Goal: Transaction & Acquisition: Purchase product/service

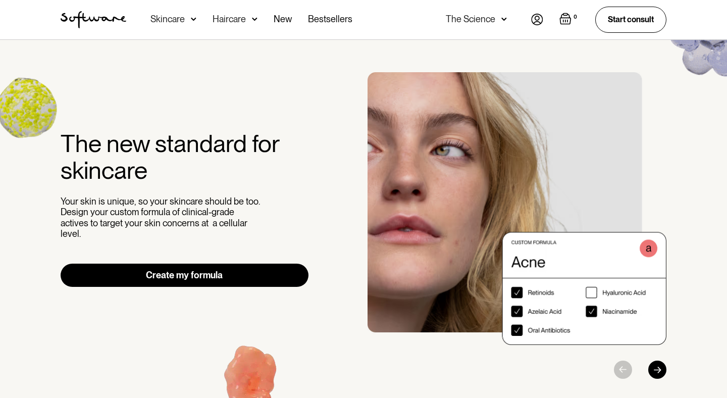
click at [220, 268] on link "Create my formula" at bounding box center [185, 275] width 248 height 23
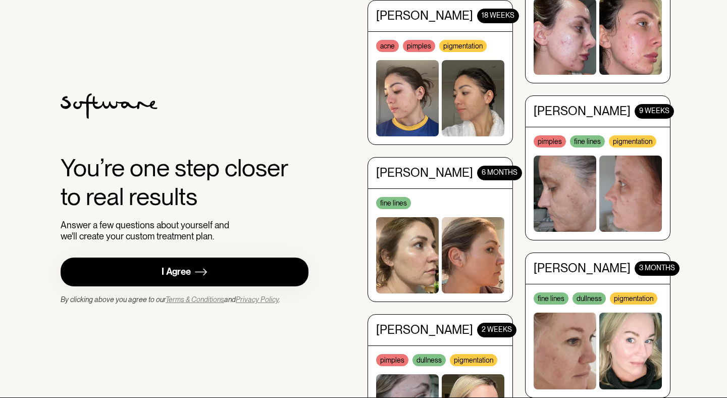
click at [220, 268] on link "I Agree" at bounding box center [185, 272] width 248 height 29
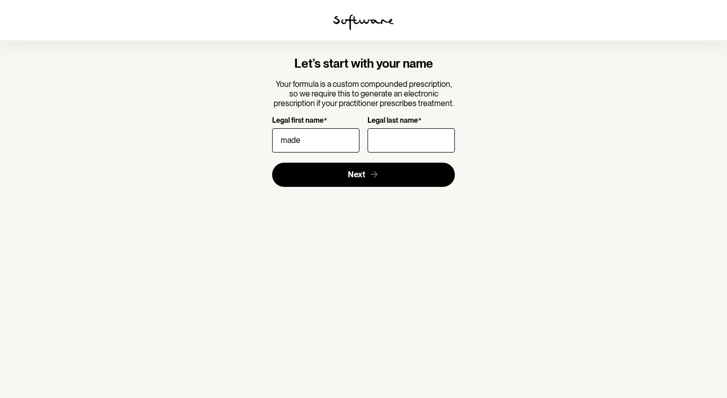
type input "[PERSON_NAME]"
click at [393, 146] on input "Legal last name *" at bounding box center [411, 140] width 87 height 24
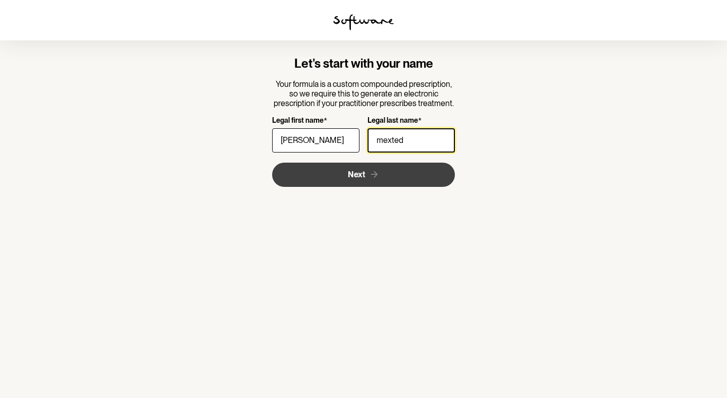
type input "mexted"
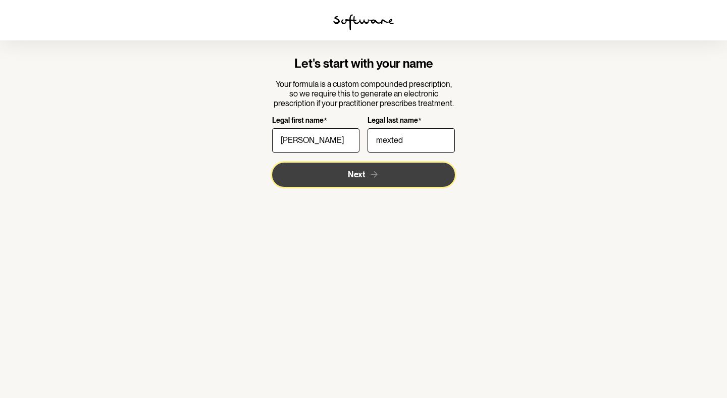
click at [359, 175] on span "Next" at bounding box center [356, 175] width 17 height 10
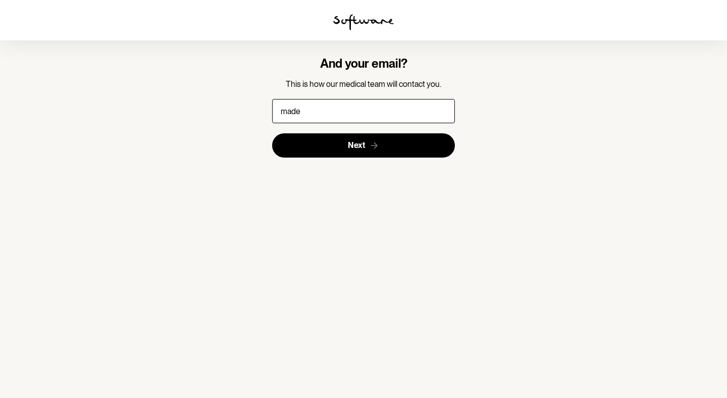
type input "[EMAIL_ADDRESS][DOMAIN_NAME]"
click at [344, 162] on section "And your email? This is how our medical team will contact you. [EMAIL_ADDRESS][…" at bounding box center [363, 106] width 291 height 133
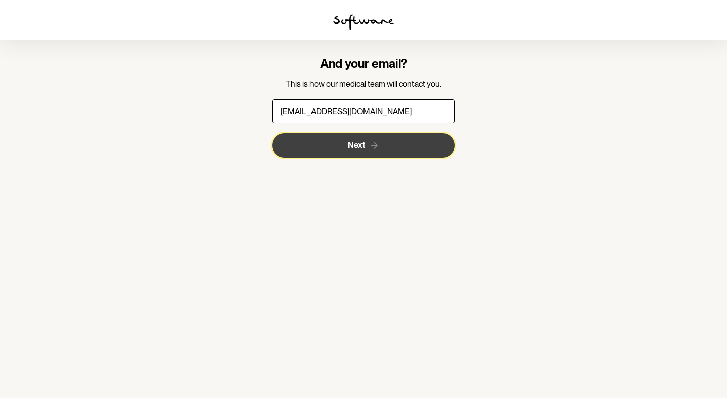
click at [343, 152] on button "Next" at bounding box center [363, 145] width 183 height 24
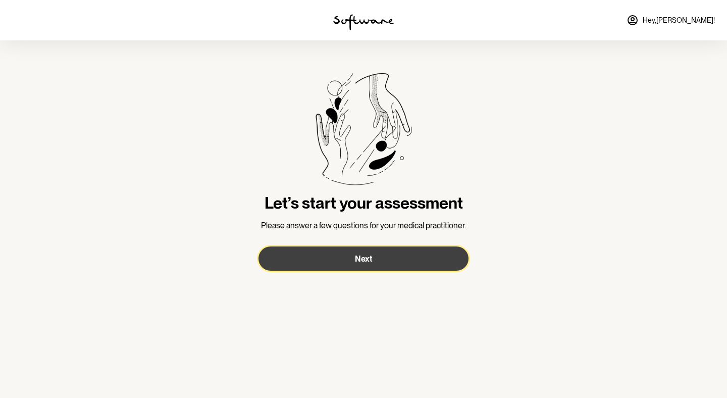
click at [365, 264] on button "Next" at bounding box center [364, 259] width 210 height 24
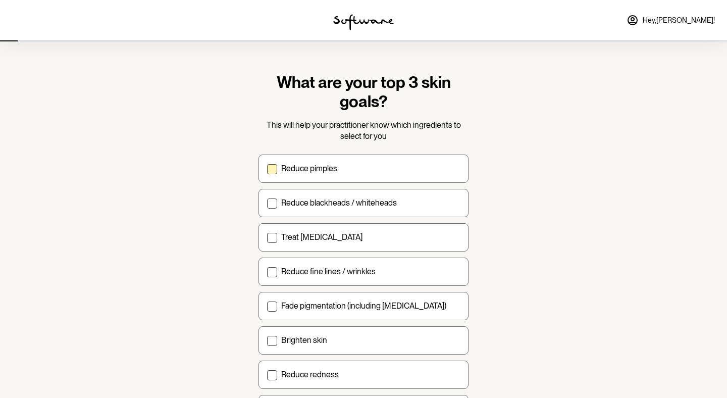
click at [302, 178] on label "Reduce pimples" at bounding box center [364, 169] width 210 height 28
click at [267, 169] on input "Reduce pimples" at bounding box center [267, 168] width 1 height 1
checkbox input "true"
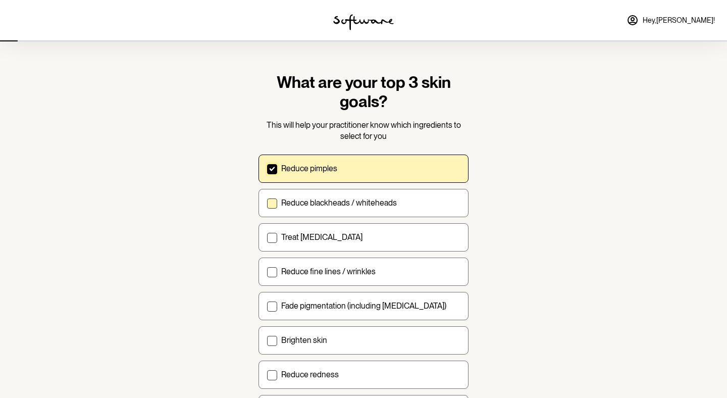
click at [307, 199] on p "Reduce blackheads / whiteheads" at bounding box center [339, 203] width 116 height 10
click at [267, 203] on input "Reduce blackheads / whiteheads" at bounding box center [267, 203] width 1 height 1
checkbox input "true"
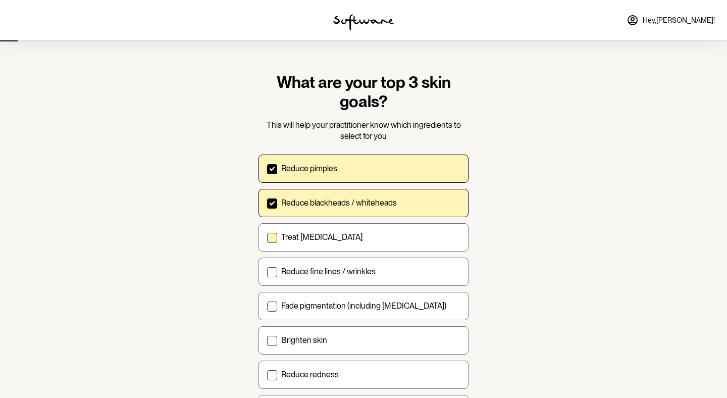
click at [312, 231] on label "Treat [MEDICAL_DATA]" at bounding box center [364, 237] width 210 height 28
click at [267, 237] on input "Treat [MEDICAL_DATA]" at bounding box center [267, 237] width 1 height 1
checkbox input "true"
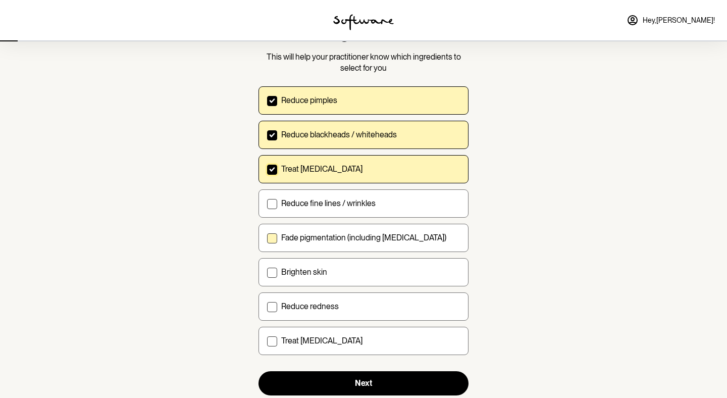
scroll to position [72, 0]
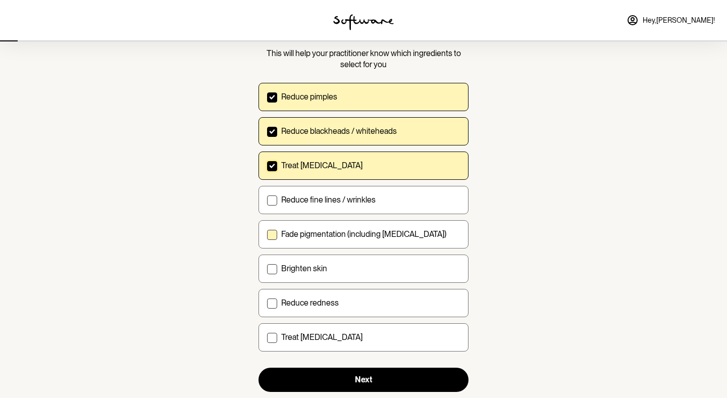
click at [430, 242] on label "Fade pigmentation (including [MEDICAL_DATA])" at bounding box center [364, 234] width 210 height 28
click at [267, 234] on input "Fade pigmentation (including [MEDICAL_DATA])" at bounding box center [267, 234] width 1 height 1
checkbox input "true"
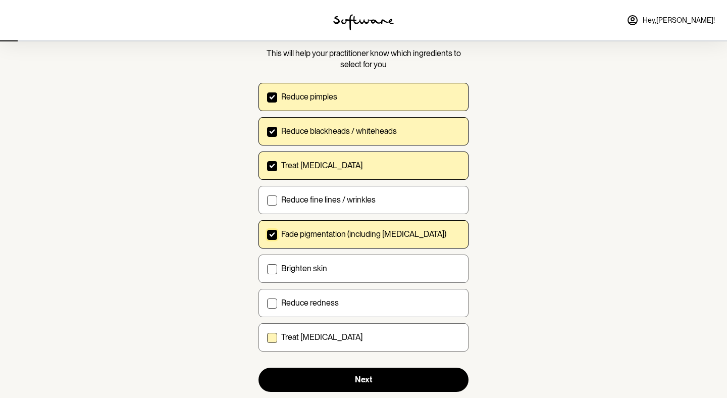
click at [408, 331] on label "Treat [MEDICAL_DATA]" at bounding box center [364, 337] width 210 height 28
click at [267, 337] on input "Treat [MEDICAL_DATA]" at bounding box center [267, 337] width 1 height 1
checkbox input "true"
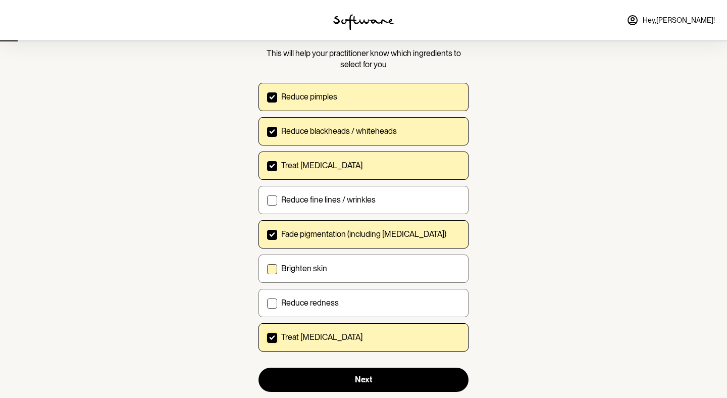
click at [396, 271] on div "Brighten skin" at bounding box center [370, 269] width 179 height 10
click at [267, 269] on input "Brighten skin" at bounding box center [267, 268] width 1 height 1
checkbox input "true"
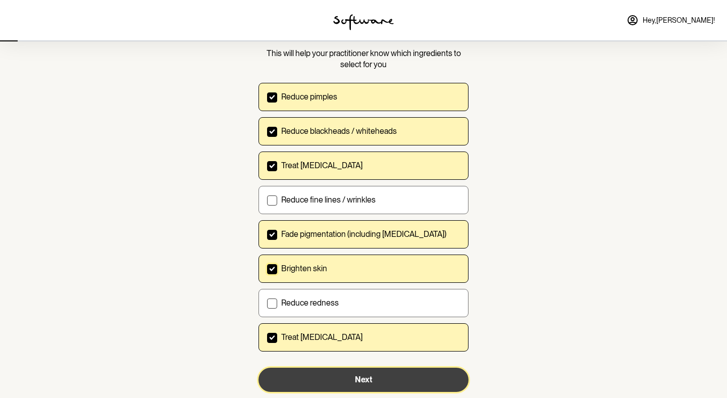
click at [392, 377] on button "Next" at bounding box center [364, 380] width 210 height 24
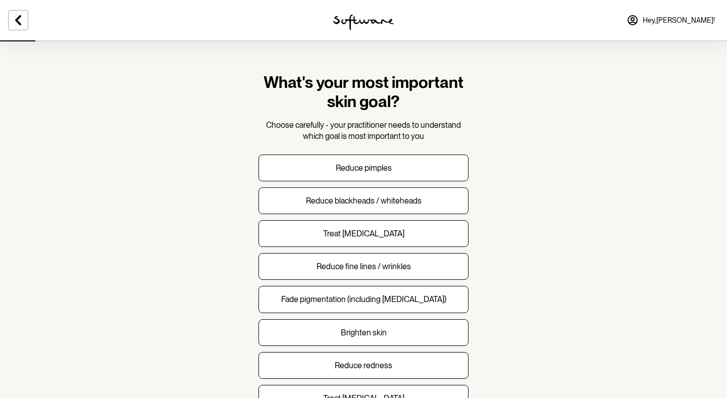
scroll to position [62, 0]
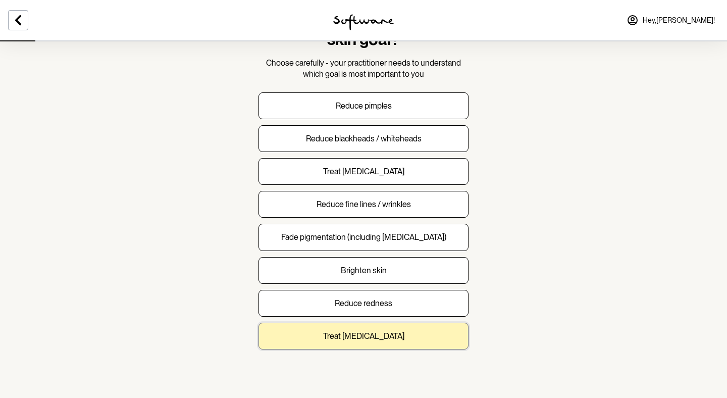
click at [390, 336] on button "Treat [MEDICAL_DATA]" at bounding box center [364, 336] width 210 height 27
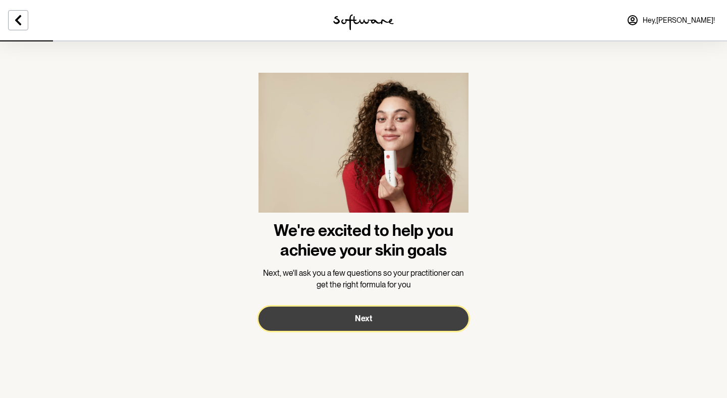
click at [410, 313] on button "Next" at bounding box center [364, 319] width 210 height 24
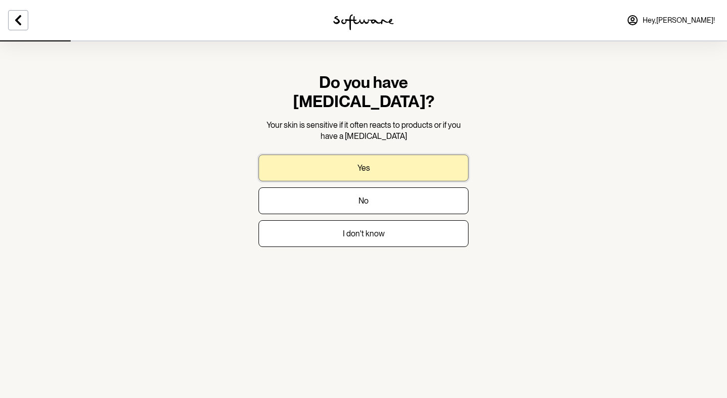
click at [415, 157] on button "Yes" at bounding box center [364, 168] width 210 height 27
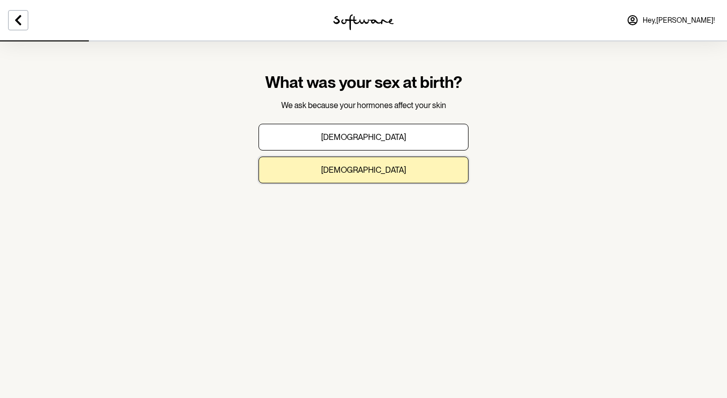
click at [415, 157] on button "[DEMOGRAPHIC_DATA]" at bounding box center [364, 170] width 210 height 27
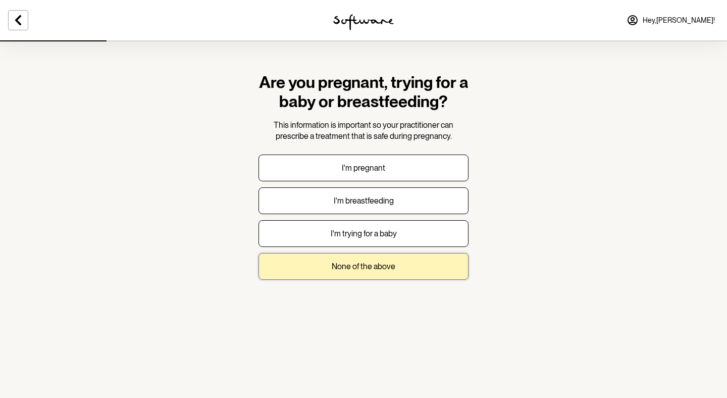
click at [400, 274] on button "None of the above" at bounding box center [364, 266] width 210 height 27
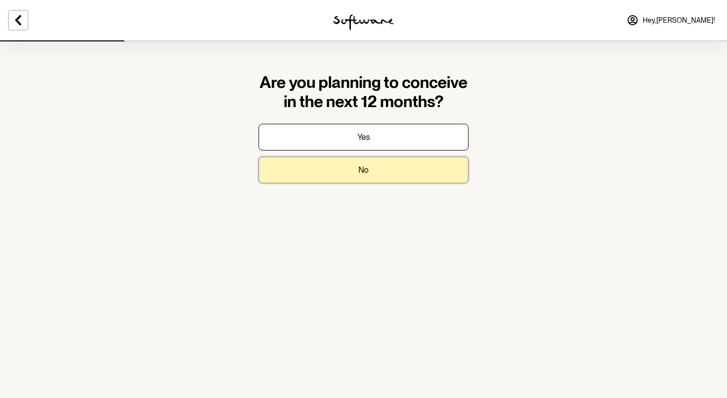
click at [386, 170] on button "No" at bounding box center [364, 170] width 210 height 27
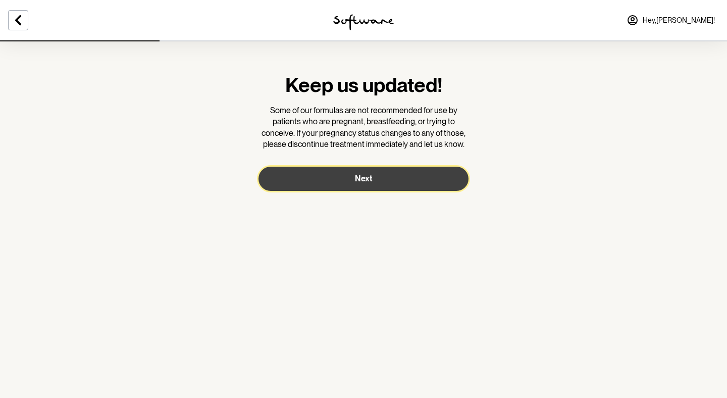
click at [386, 170] on button "Next" at bounding box center [364, 179] width 210 height 24
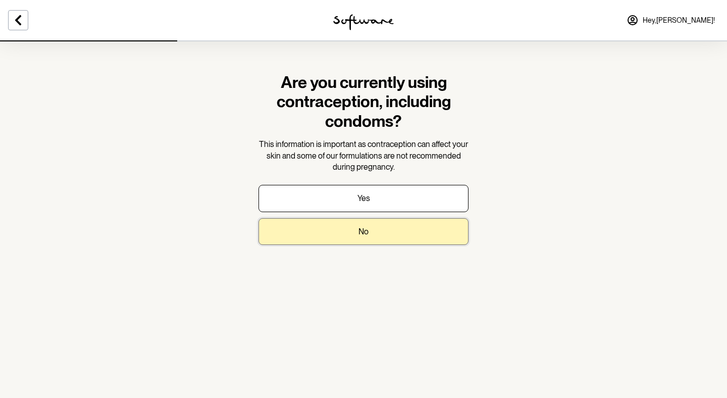
click at [382, 232] on button "No" at bounding box center [364, 231] width 210 height 27
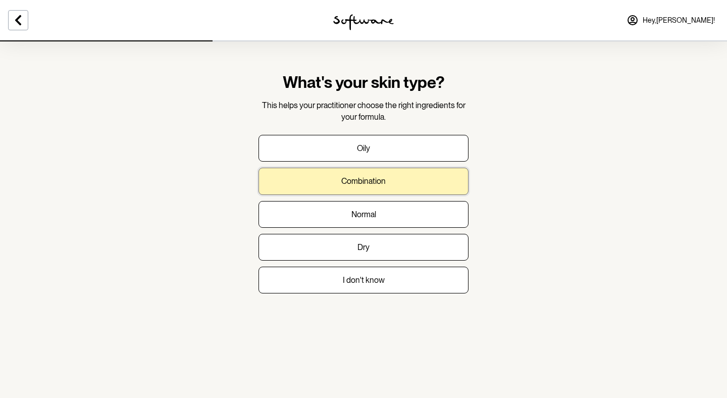
click at [384, 190] on button "Combination" at bounding box center [364, 181] width 210 height 27
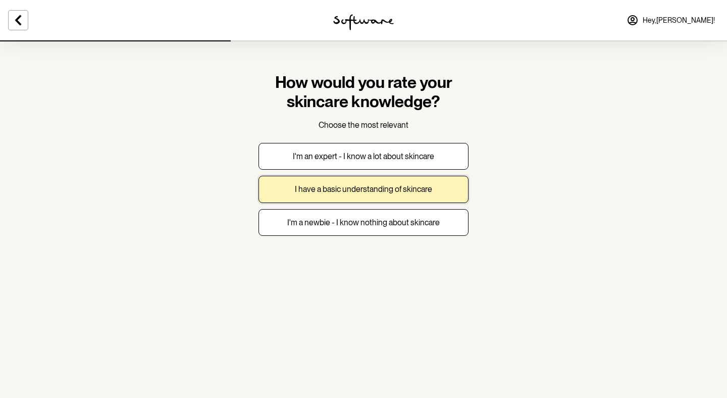
click at [384, 190] on p "I have a basic understanding of skincare" at bounding box center [363, 189] width 137 height 10
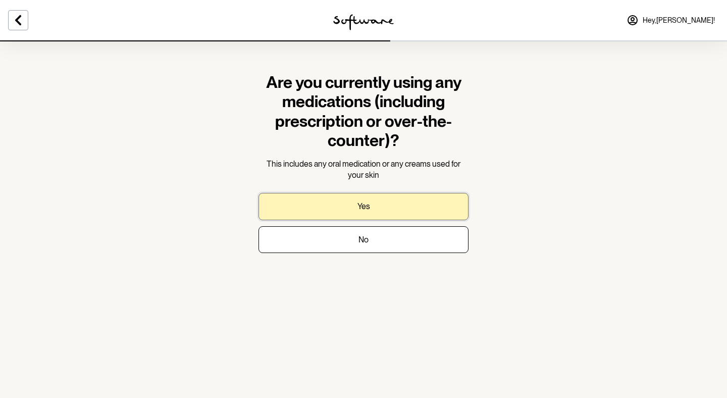
click at [383, 202] on button "Yes" at bounding box center [364, 206] width 210 height 27
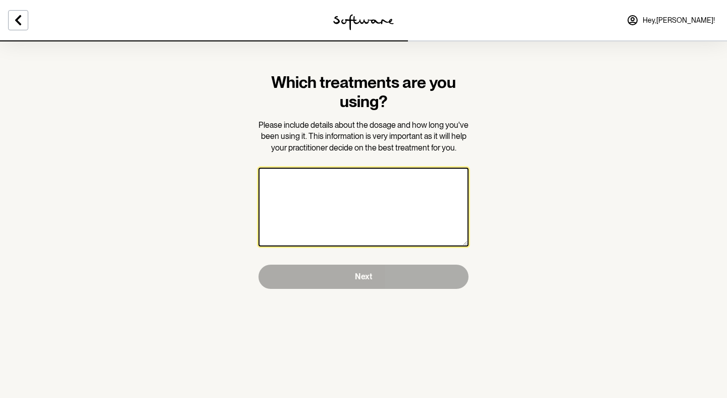
click at [383, 202] on textarea at bounding box center [364, 207] width 210 height 79
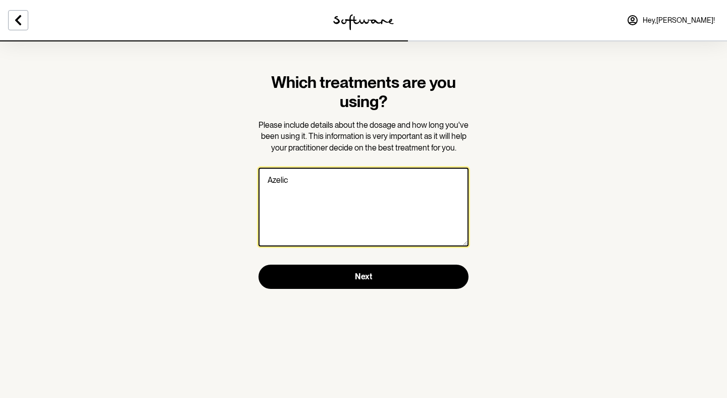
paste textarea "[MEDICAL_DATA]"
click at [271, 181] on textarea "[MEDICAL_DATA]" at bounding box center [364, 207] width 210 height 79
click at [329, 185] on textarea "[MEDICAL_DATA]" at bounding box center [364, 207] width 210 height 79
click at [372, 177] on textarea "[MEDICAL_DATA] 15% to treat perioral de" at bounding box center [364, 207] width 210 height 79
click at [395, 182] on textarea "[MEDICAL_DATA] 15% to treat perioral de" at bounding box center [364, 207] width 210 height 79
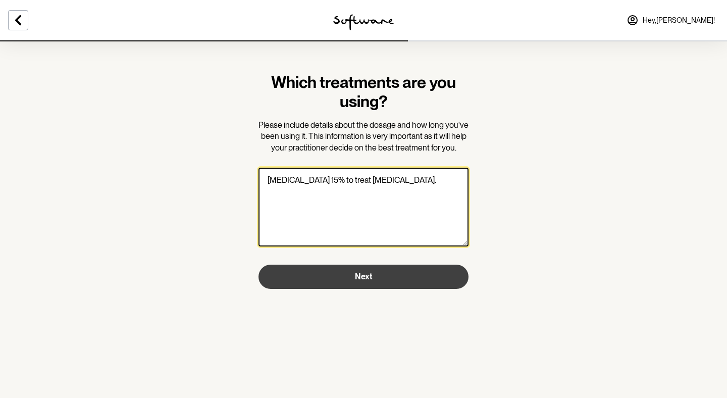
type textarea "[MEDICAL_DATA] 15% to treat [MEDICAL_DATA]."
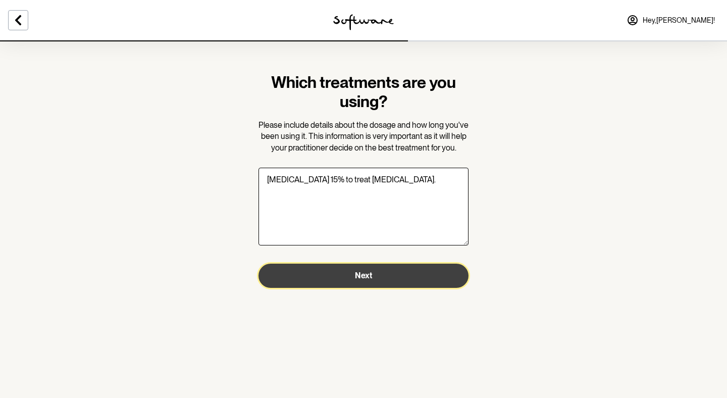
click at [367, 268] on button "Next" at bounding box center [364, 276] width 210 height 24
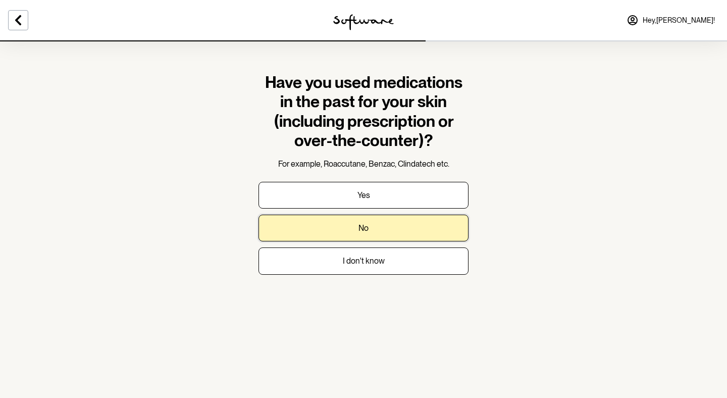
click at [389, 215] on button "No" at bounding box center [364, 228] width 210 height 27
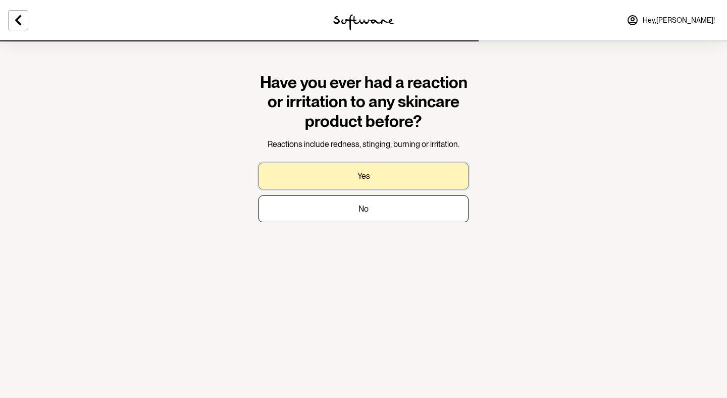
click at [384, 176] on button "Yes" at bounding box center [364, 176] width 210 height 27
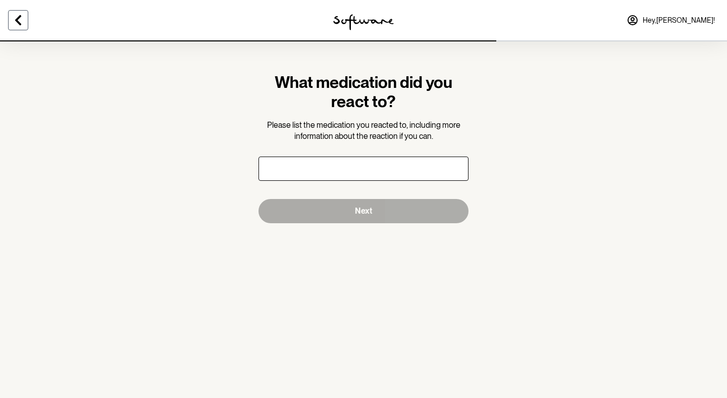
click at [16, 21] on icon at bounding box center [18, 20] width 6 height 10
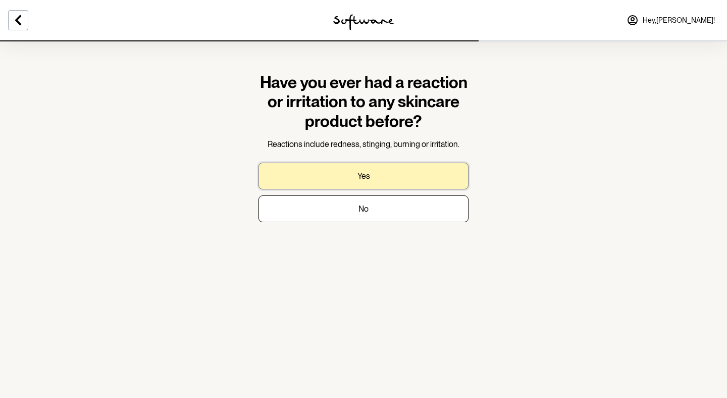
click at [284, 178] on button "Yes" at bounding box center [364, 176] width 210 height 27
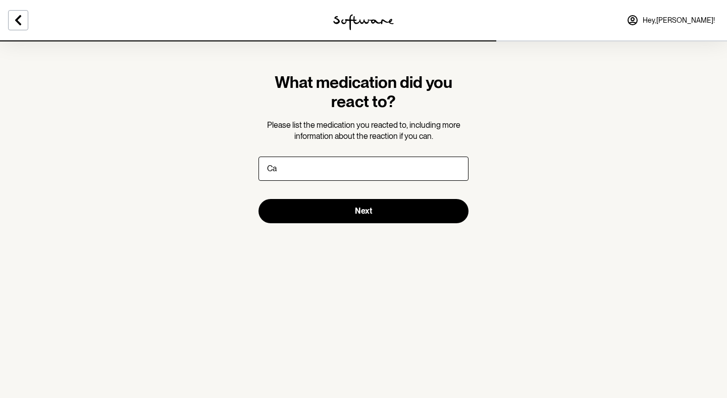
type input "C"
type input "Sometimes my skin does not react"
